Goal: Check status: Check status

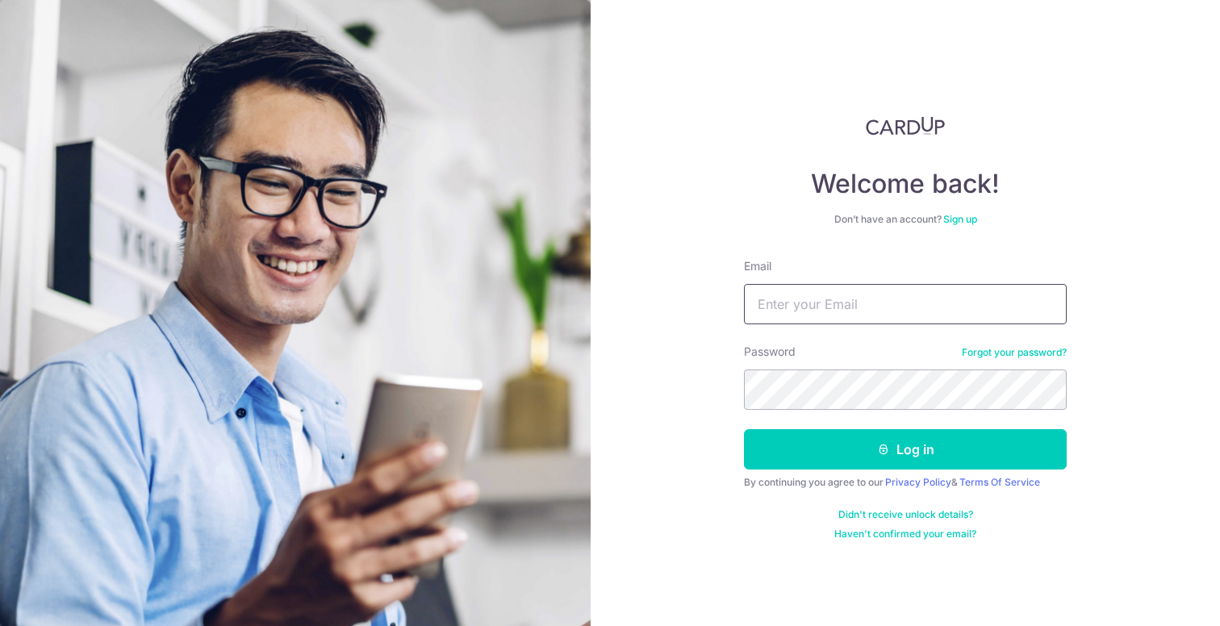
click at [807, 297] on input "Email" at bounding box center [905, 304] width 323 height 40
type input "[EMAIL_ADDRESS][DOMAIN_NAME]"
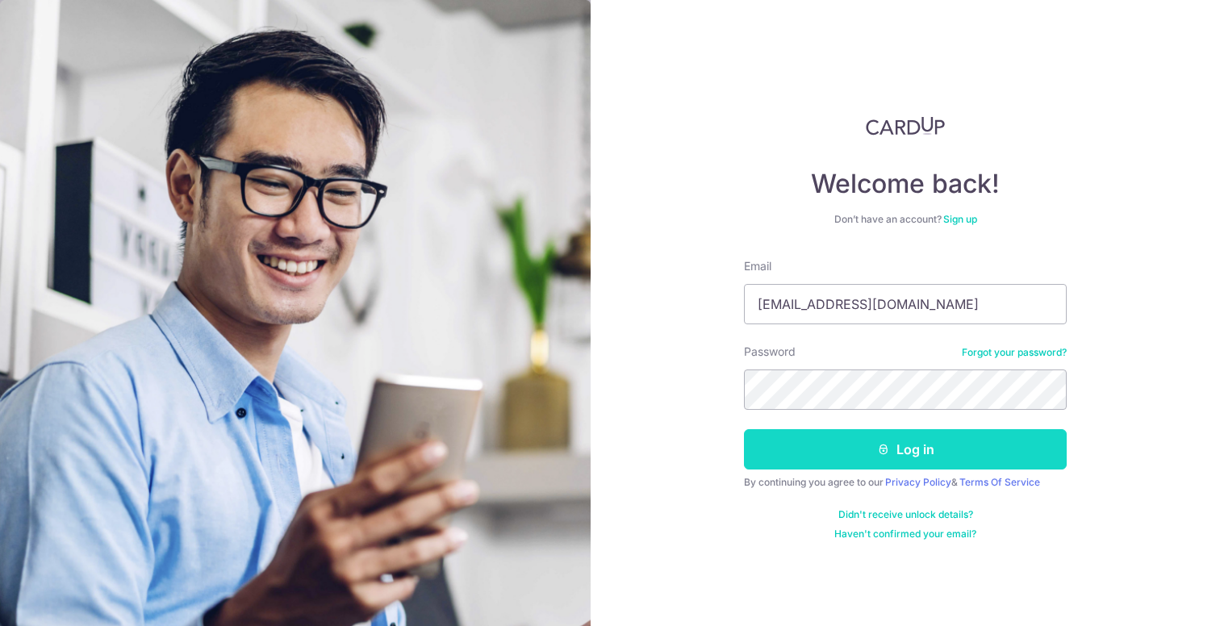
click at [1003, 452] on button "Log in" at bounding box center [905, 449] width 323 height 40
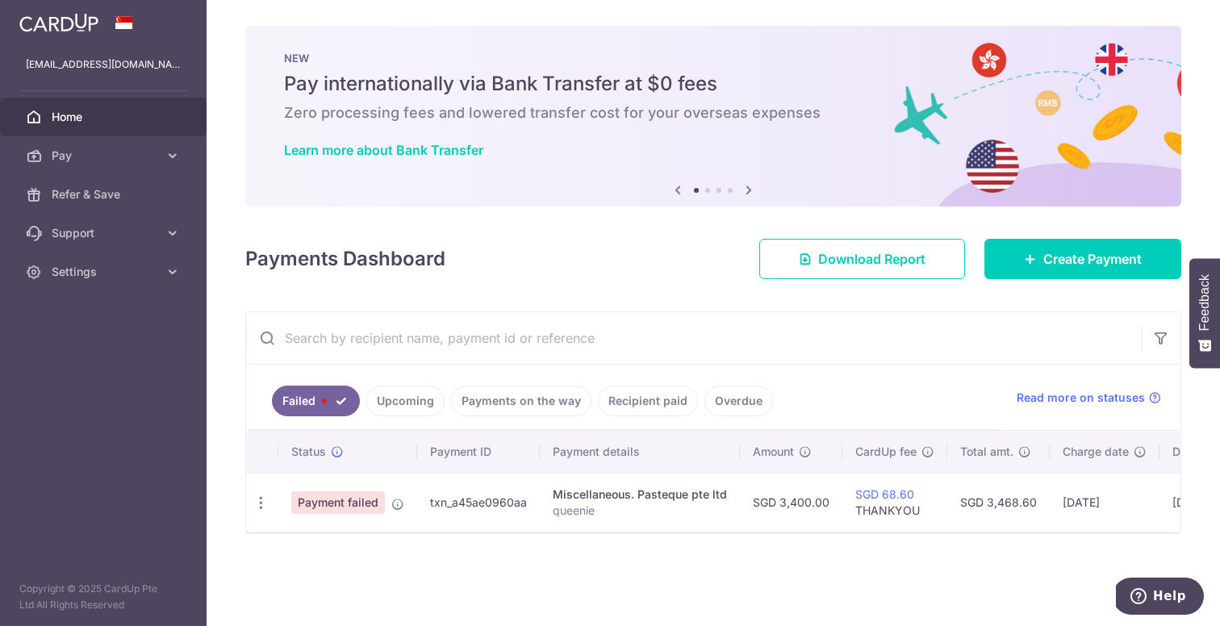
drag, startPoint x: 939, startPoint y: 540, endPoint x: 1127, endPoint y: 531, distance: 188.2
click at [1127, 531] on div "Status Payment ID Payment details Amount CardUp fee Total amt. Charge date Due …" at bounding box center [713, 482] width 934 height 102
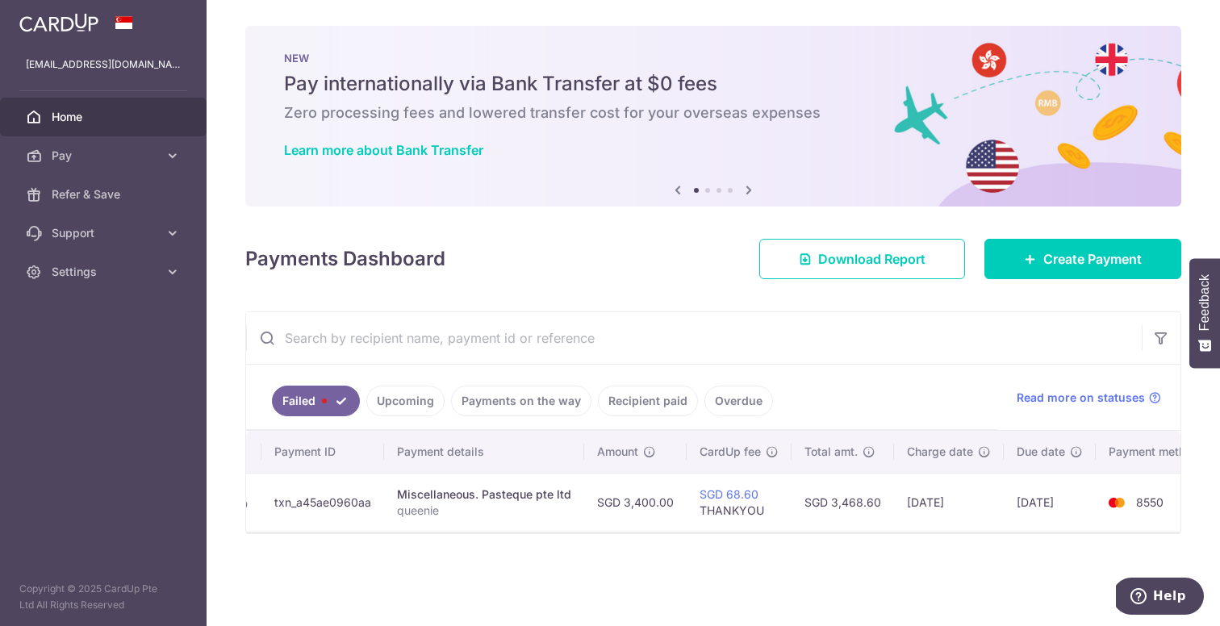
scroll to position [0, 181]
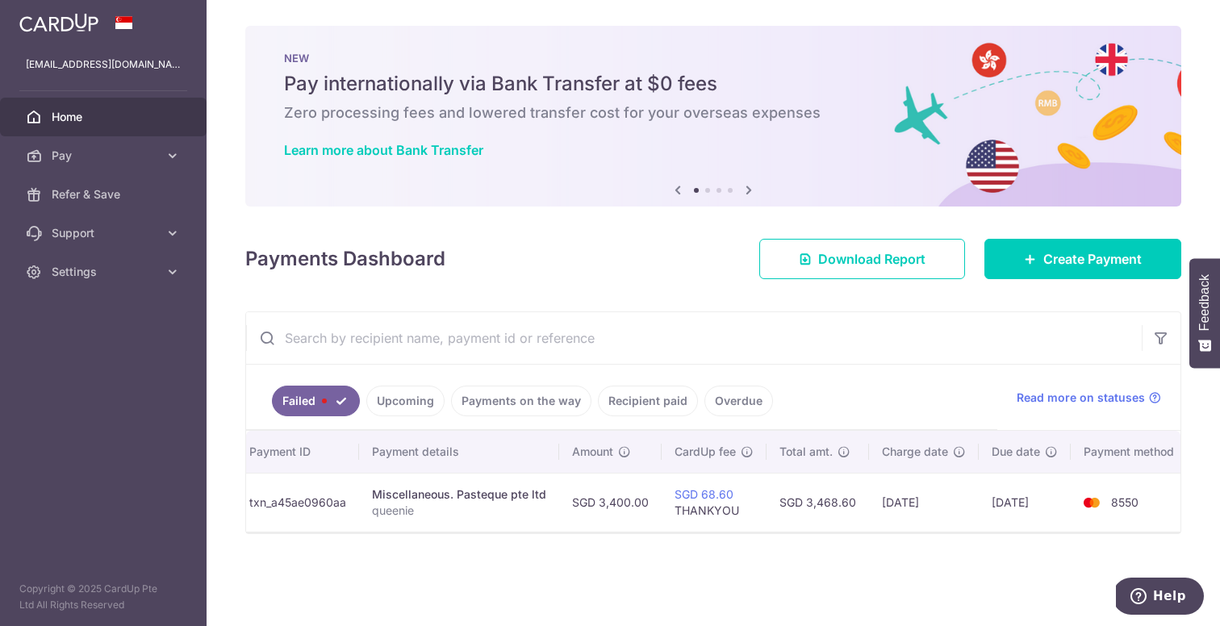
click at [1133, 522] on td "8550" at bounding box center [1132, 502] width 123 height 59
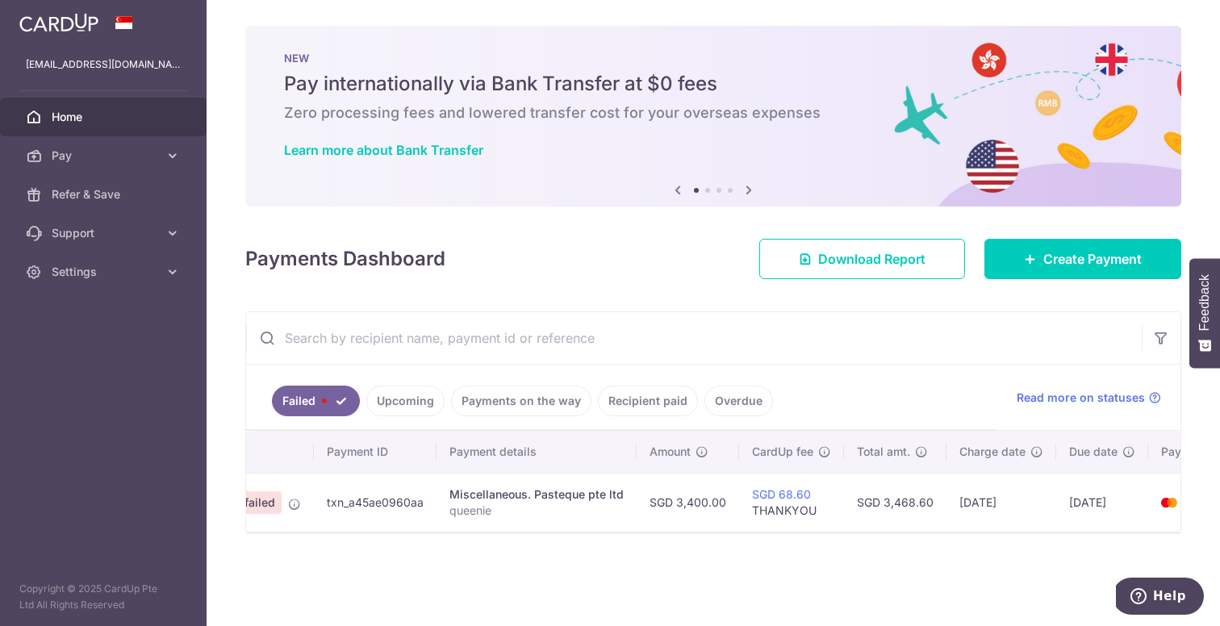
drag, startPoint x: 698, startPoint y: 545, endPoint x: 559, endPoint y: 553, distance: 139.0
click at [619, 549] on div "× Pause Schedule Pause all future payments in this series Pause just this one p…" at bounding box center [714, 313] width 1014 height 626
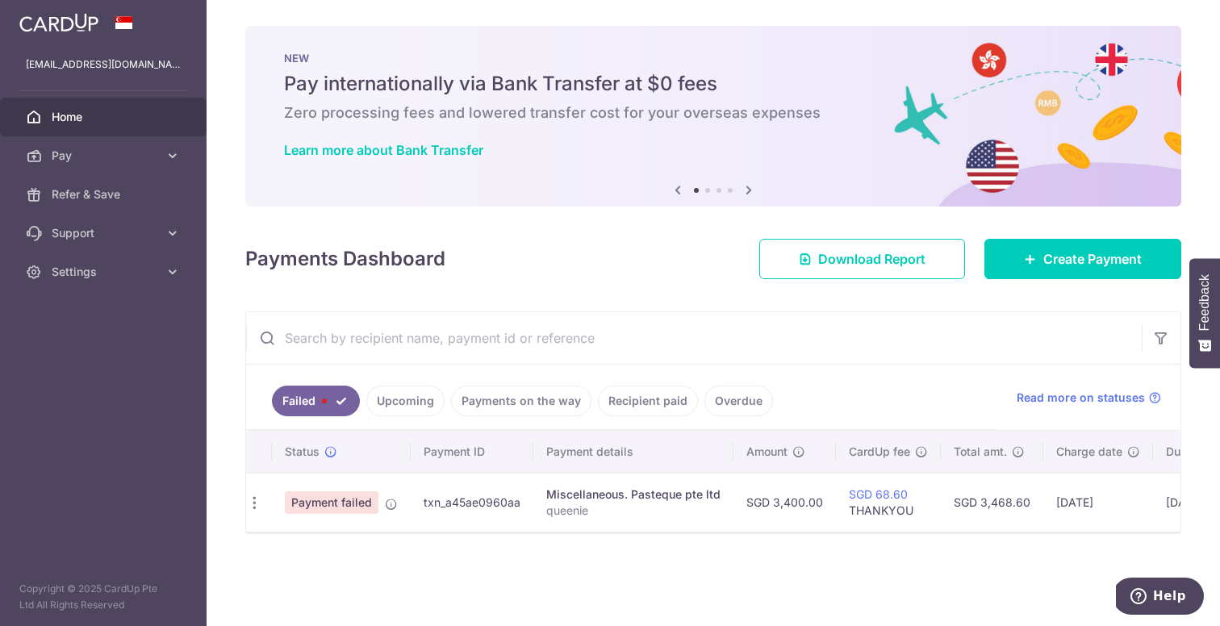
scroll to position [0, 0]
